Goal: Task Accomplishment & Management: Manage account settings

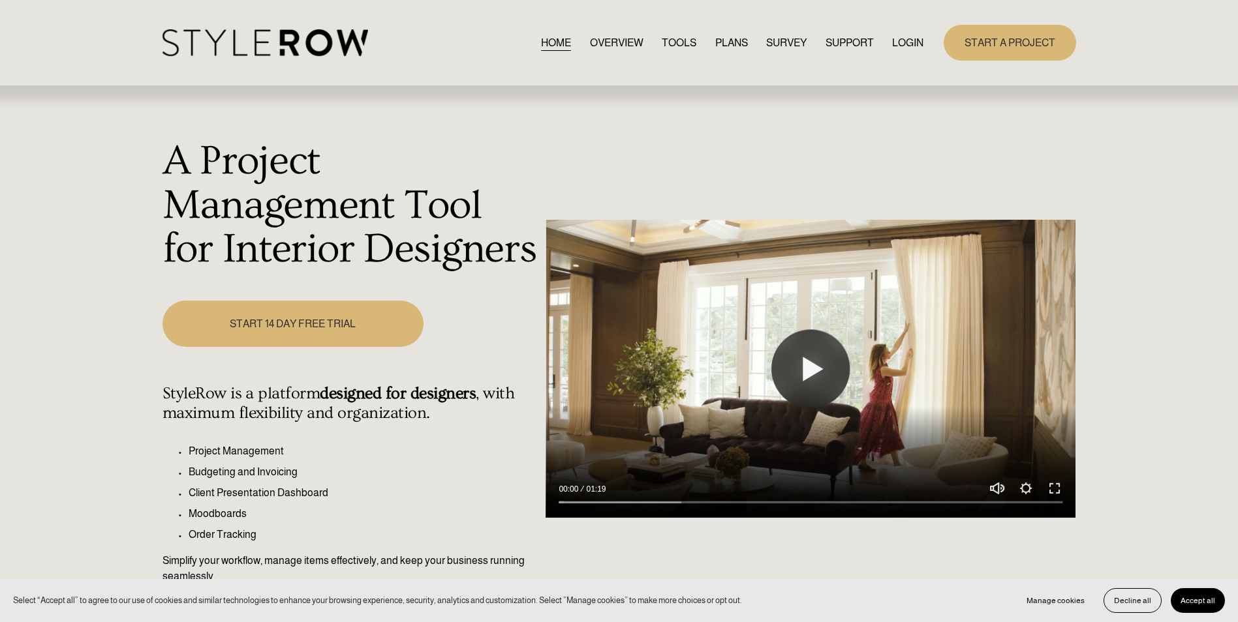
click at [915, 38] on link "LOGIN" at bounding box center [907, 43] width 31 height 18
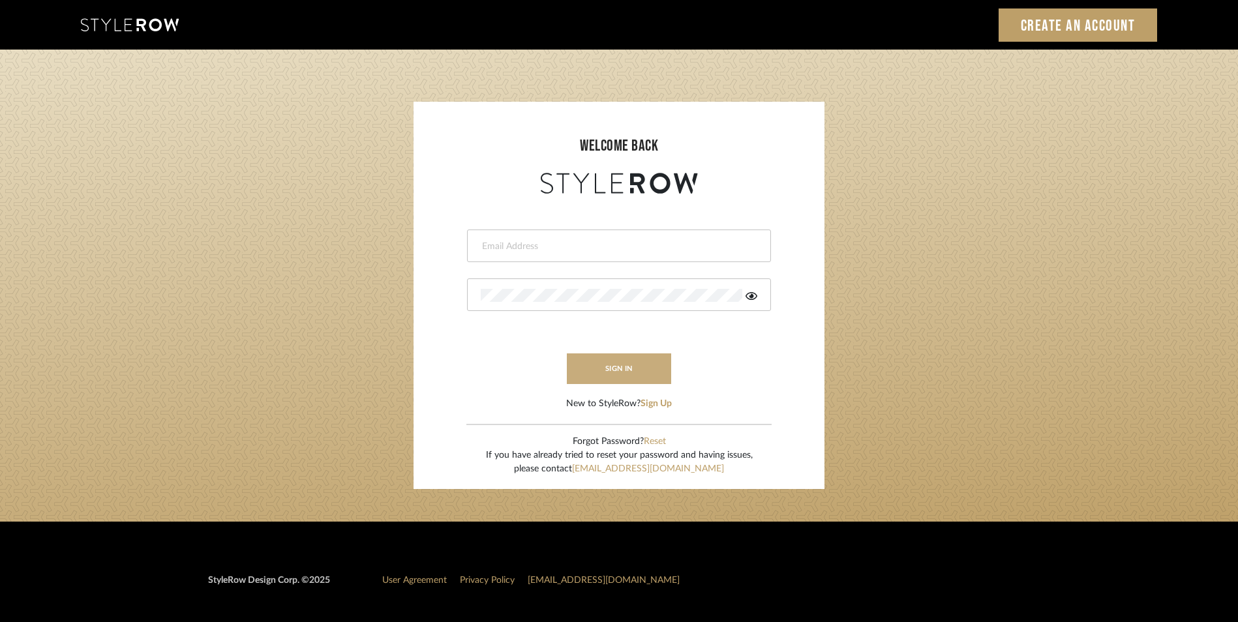
type input "katie@flairinteriorsllc.com"
click at [576, 375] on button "sign in" at bounding box center [619, 369] width 104 height 31
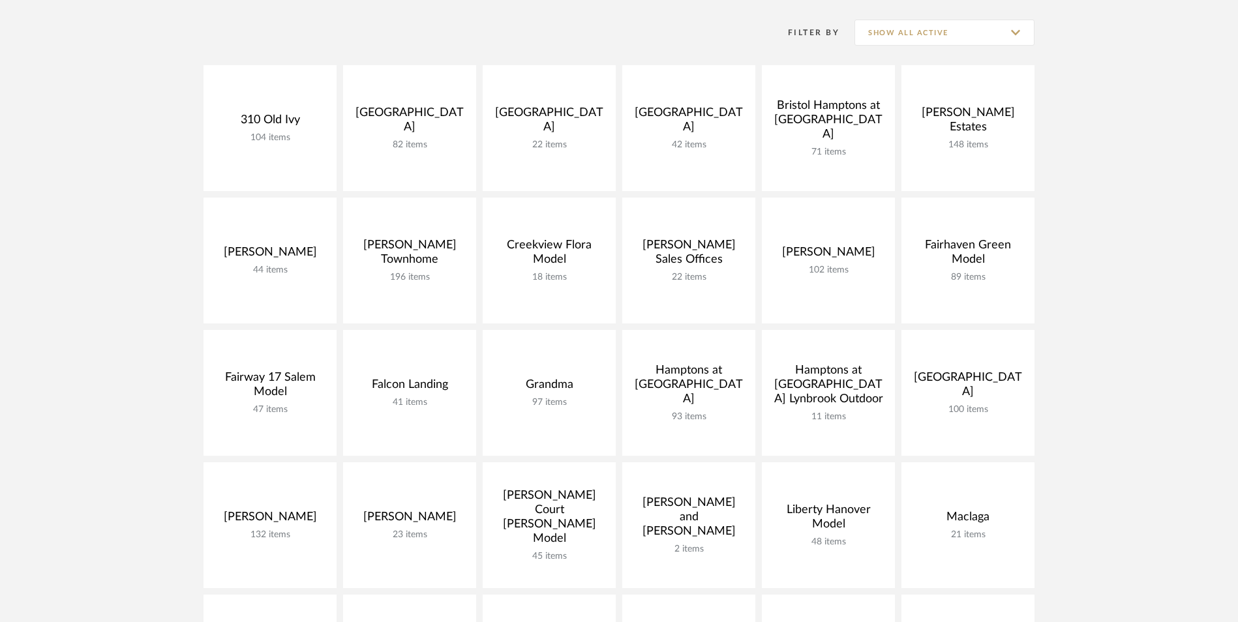
scroll to position [261, 0]
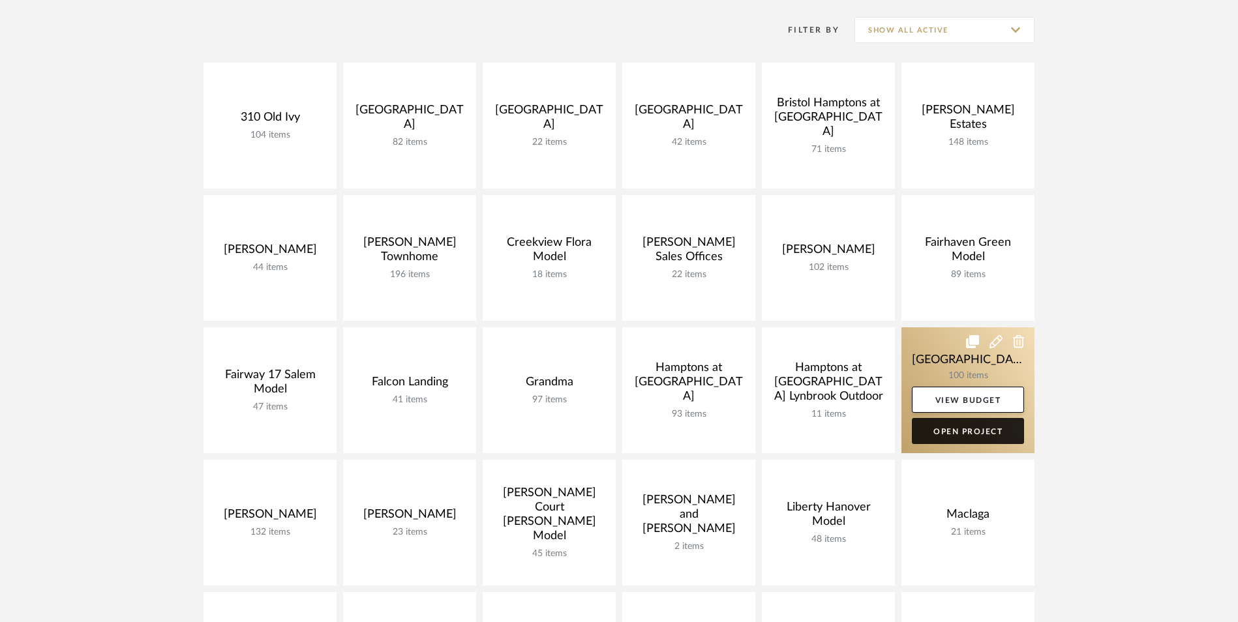
click at [942, 435] on link "Open Project" at bounding box center [968, 431] width 112 height 26
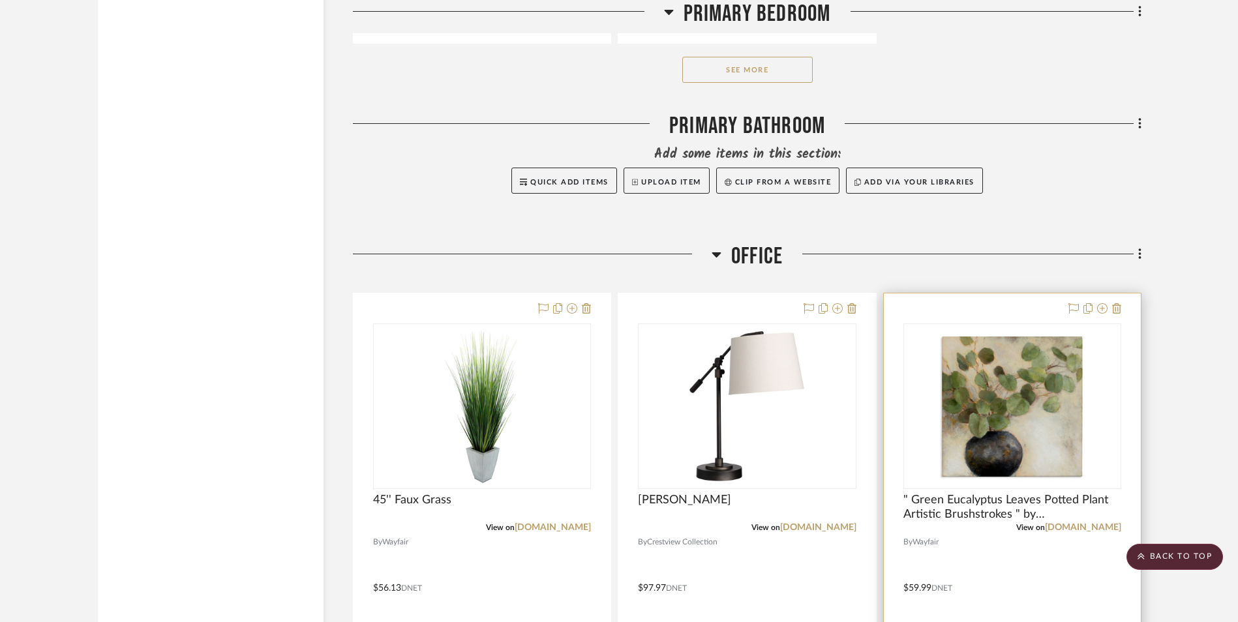
scroll to position [11318, 0]
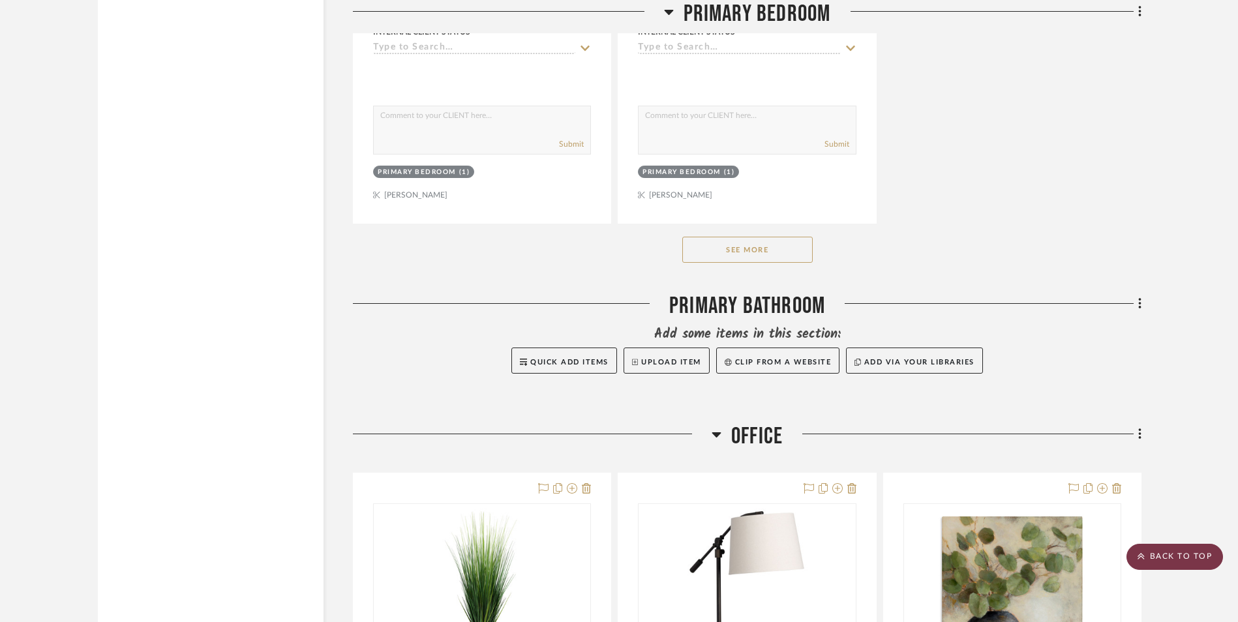
click at [1184, 559] on scroll-to-top-button "BACK TO TOP" at bounding box center [1175, 557] width 97 height 26
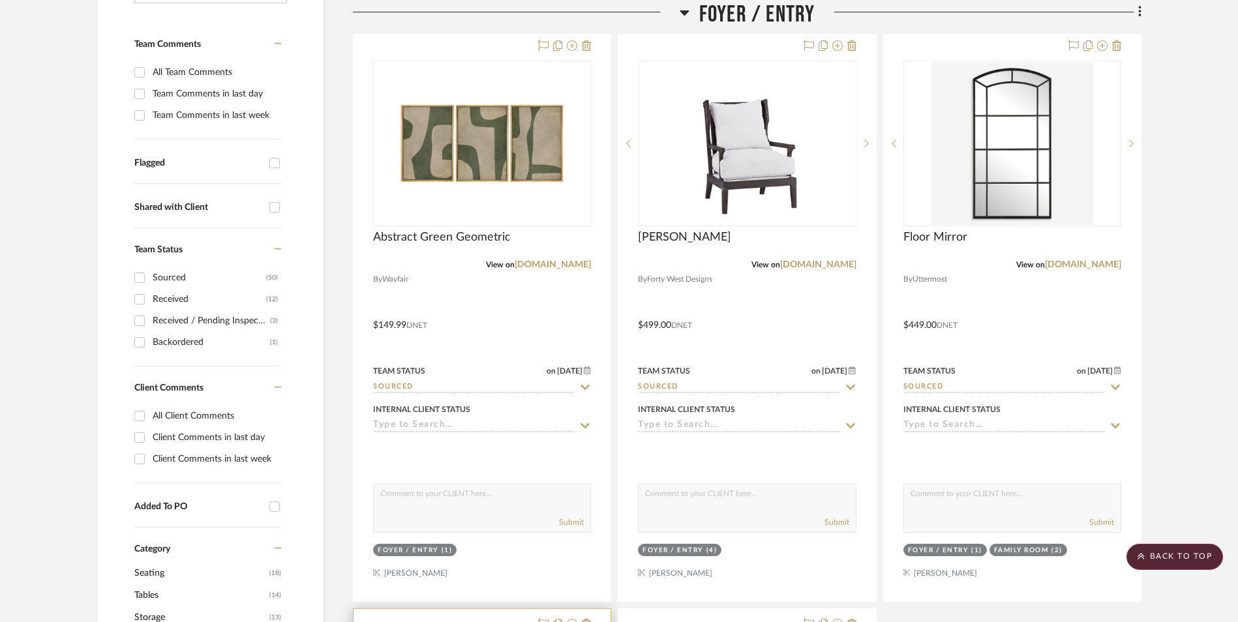
scroll to position [291, 0]
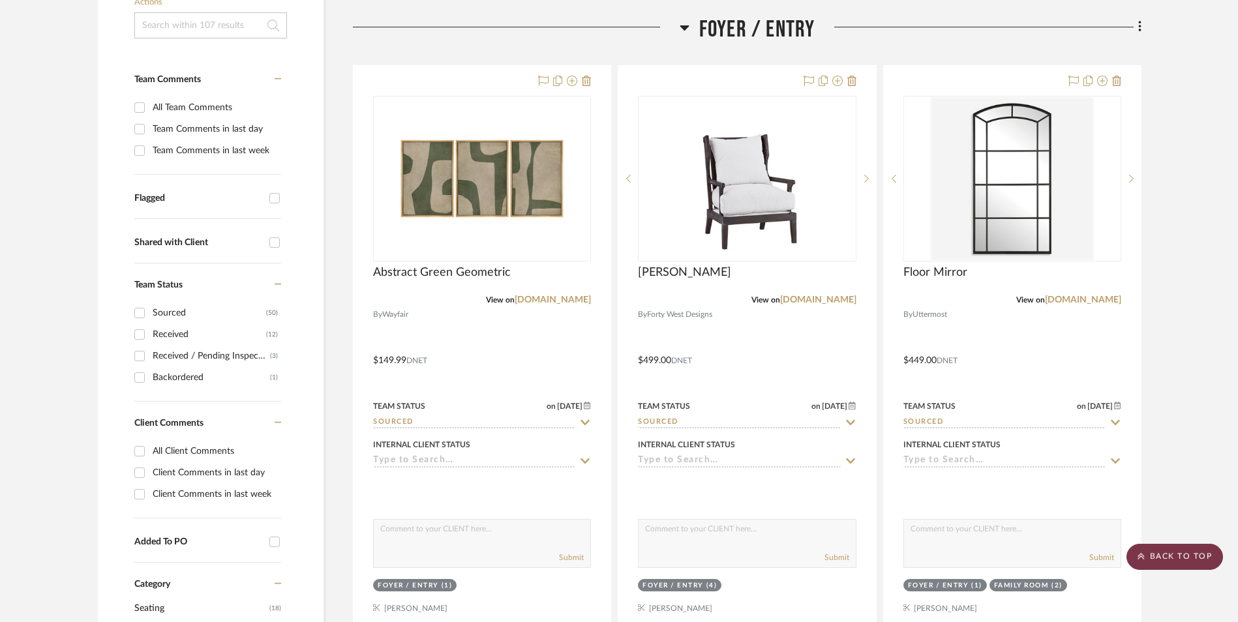
click at [1152, 557] on scroll-to-top-button "BACK TO TOP" at bounding box center [1175, 557] width 97 height 26
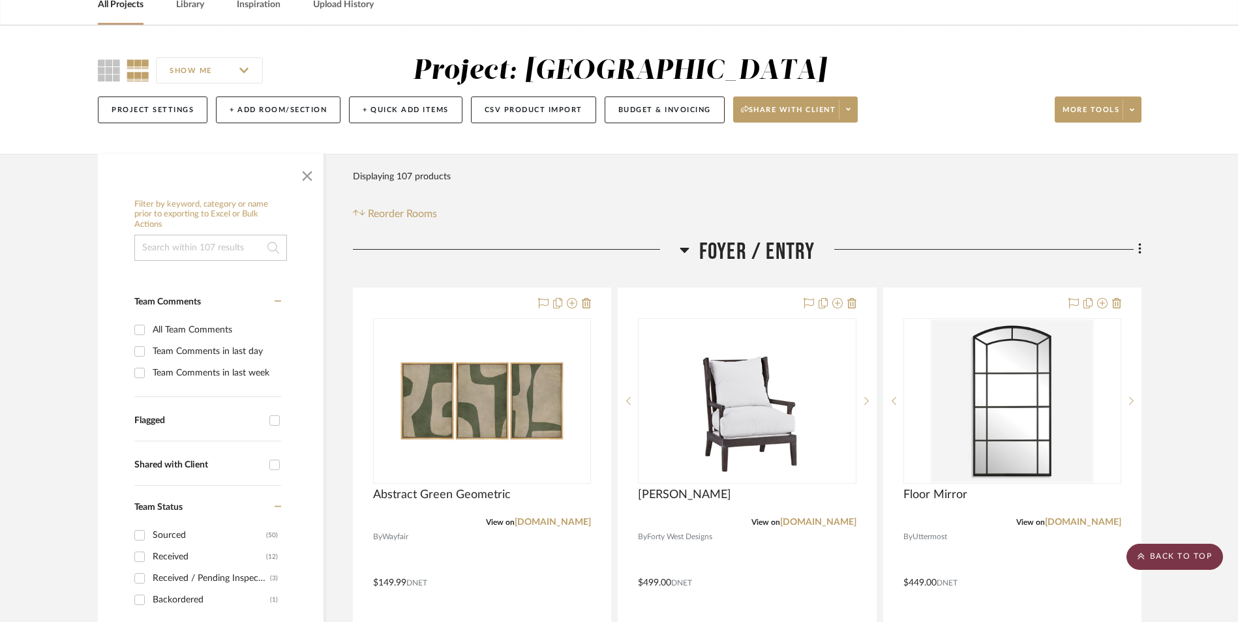
scroll to position [0, 0]
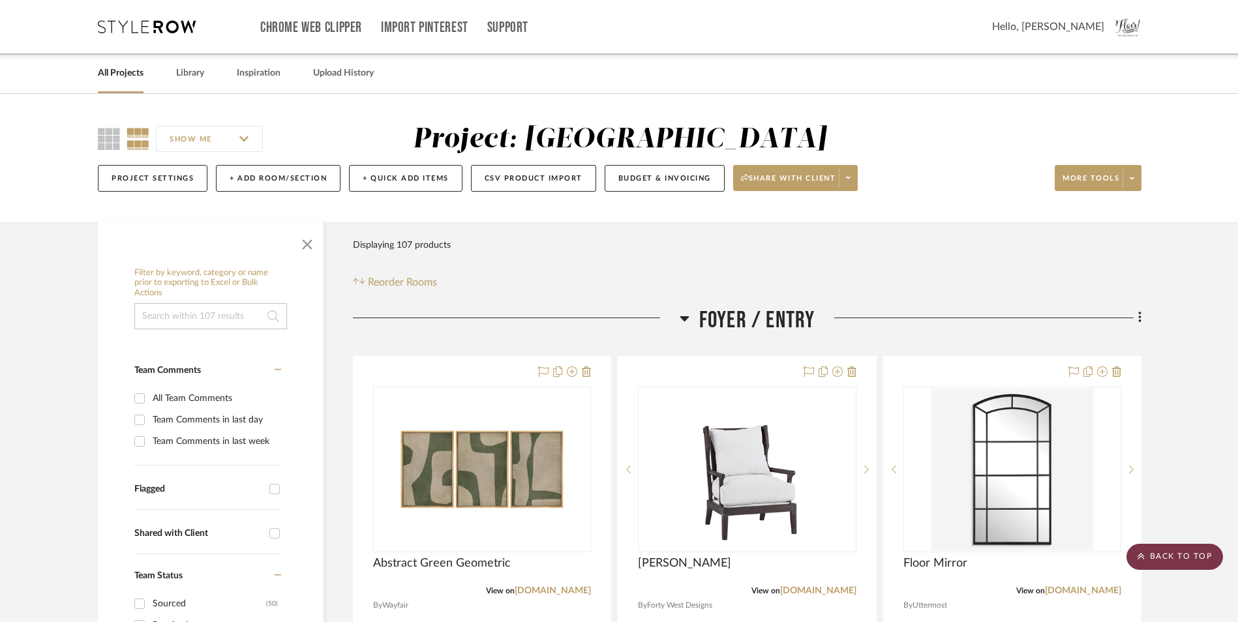
click at [1152, 557] on scroll-to-top-button "BACK TO TOP" at bounding box center [1175, 557] width 97 height 26
